Goal: Navigation & Orientation: Find specific page/section

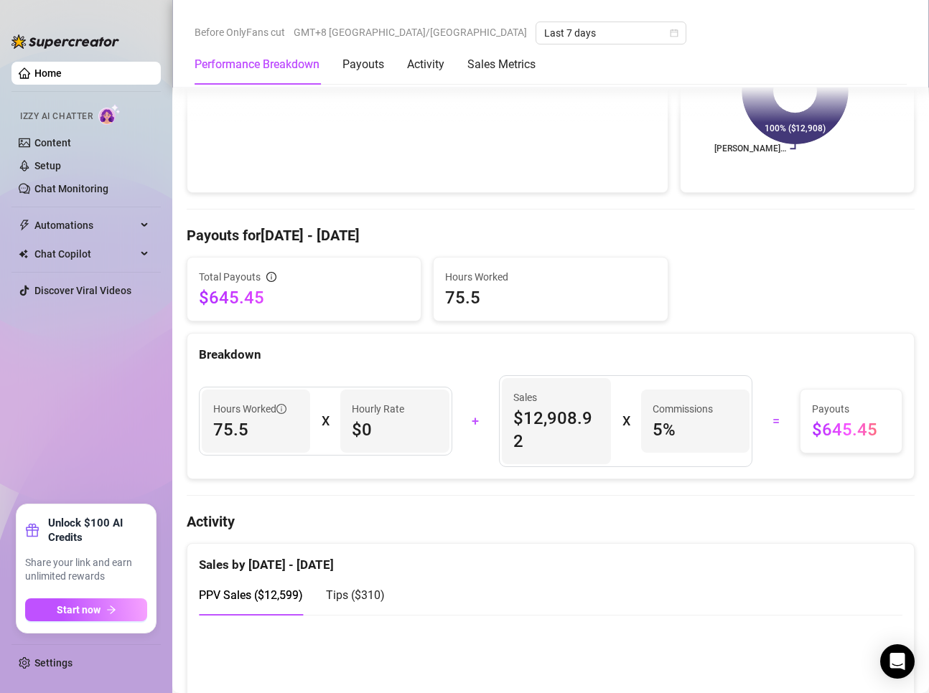
scroll to position [431, 0]
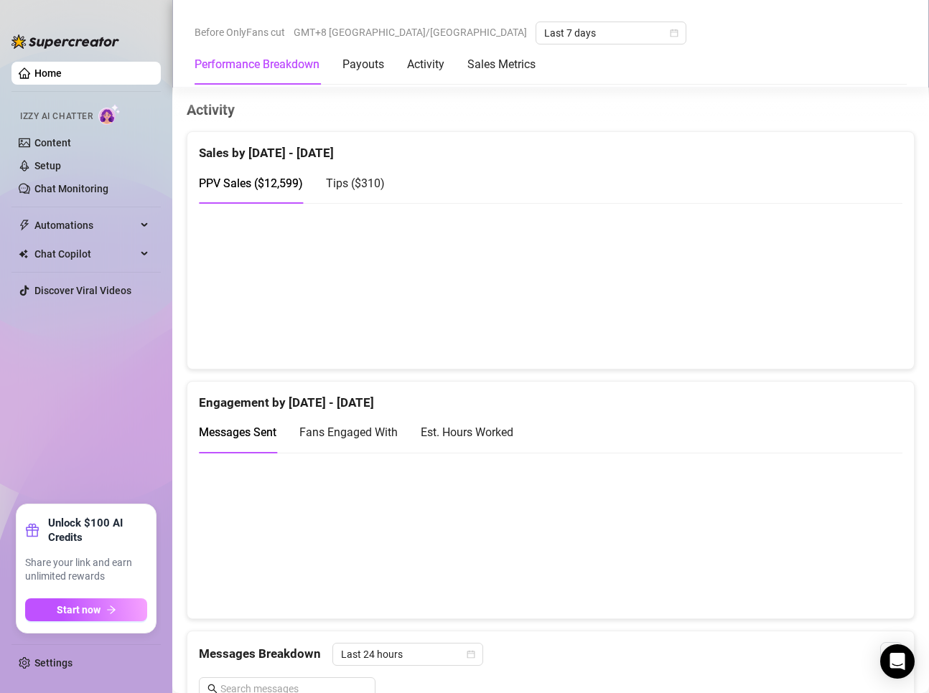
scroll to position [718, 0]
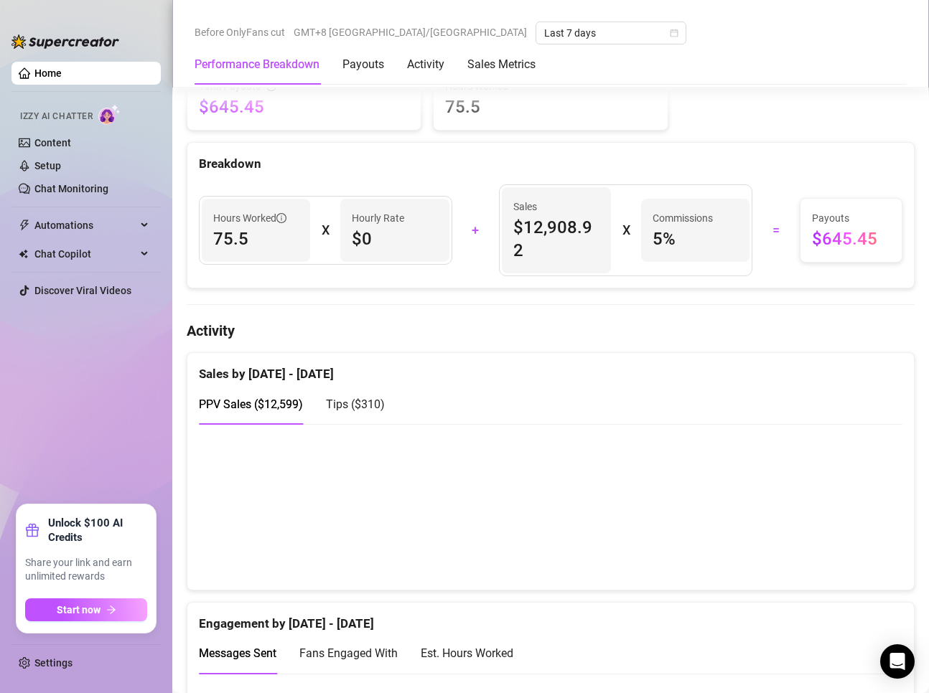
scroll to position [502, 0]
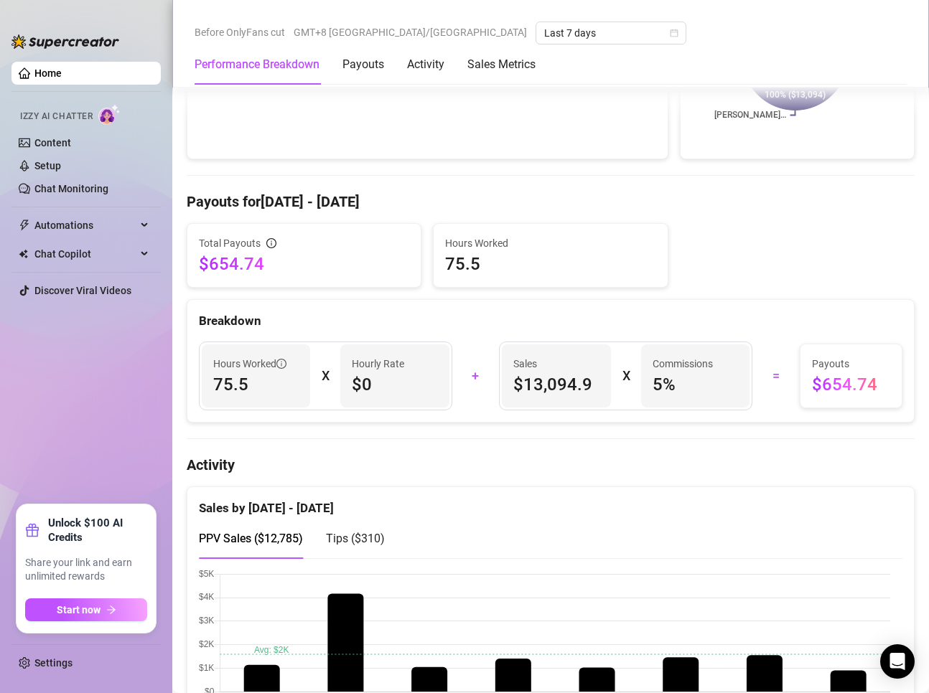
scroll to position [359, 0]
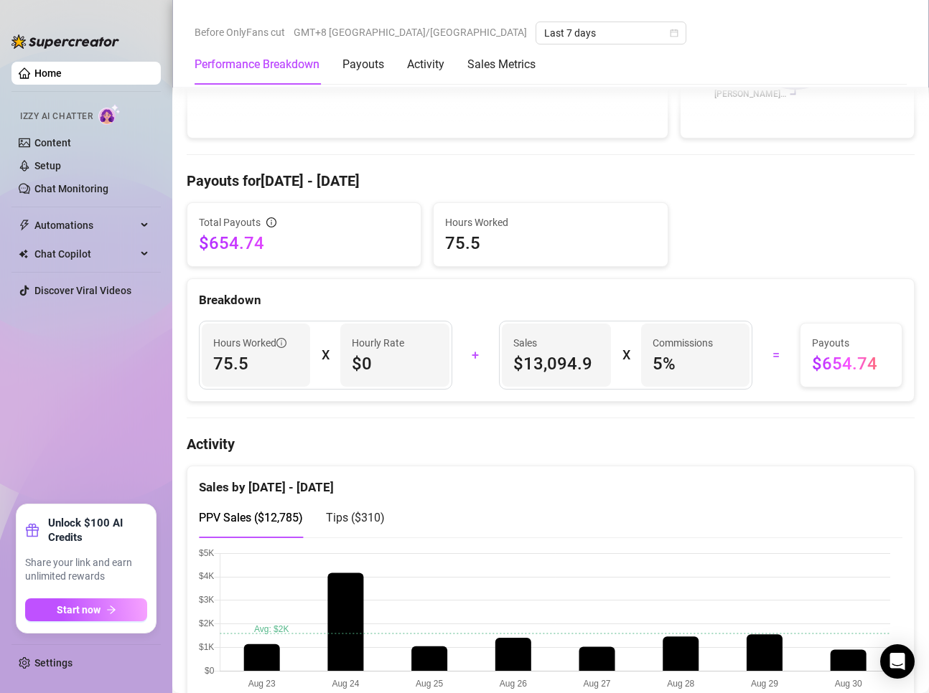
click at [706, 116] on rect at bounding box center [795, 36] width 207 height 179
click at [113, 442] on ul "Home Izzy AI Chatter Content Setup Chat Monitoring Automations Chat Copilot Dis…" at bounding box center [85, 277] width 149 height 443
click at [262, 436] on h4 "Activity" at bounding box center [551, 444] width 728 height 20
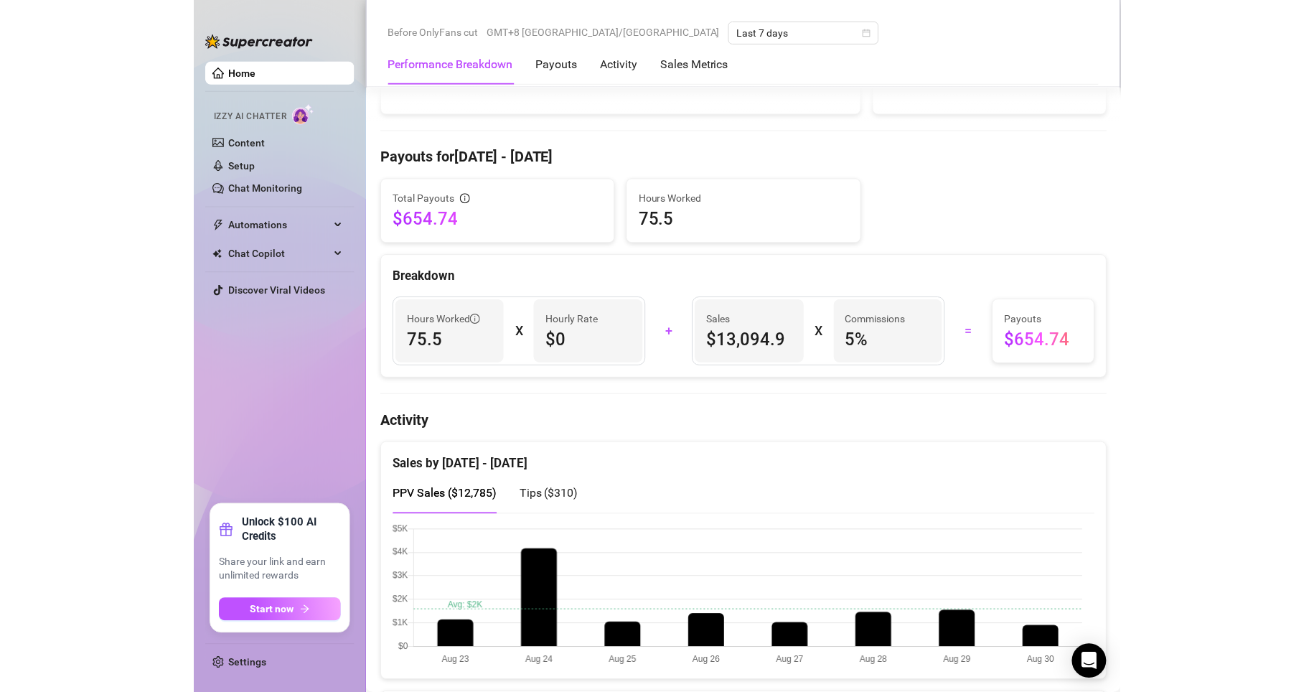
scroll to position [574, 0]
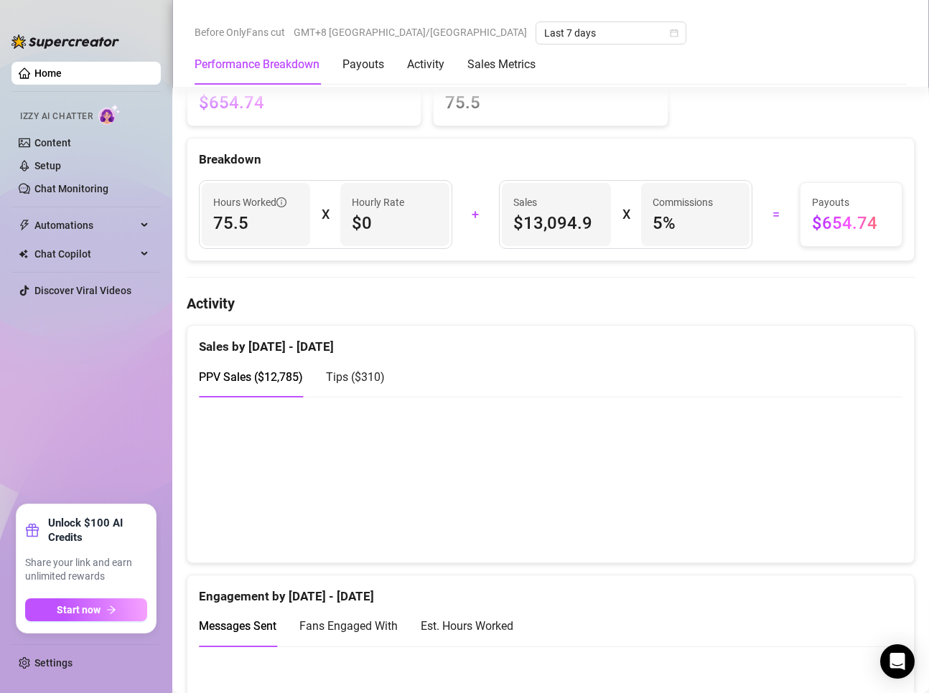
scroll to position [502, 0]
